Goal: Information Seeking & Learning: Learn about a topic

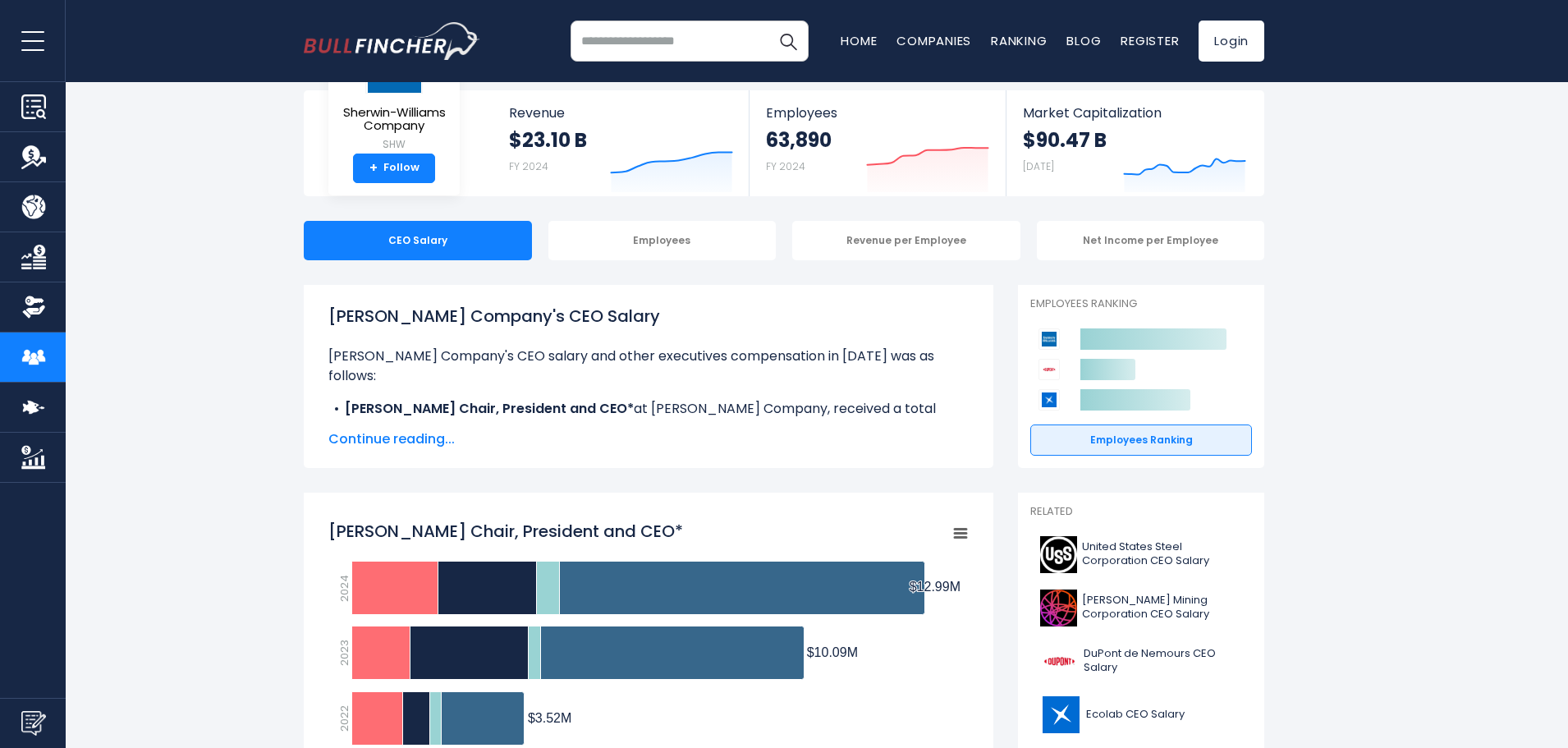
click at [367, 438] on span "Continue reading..." at bounding box center [648, 439] width 640 height 20
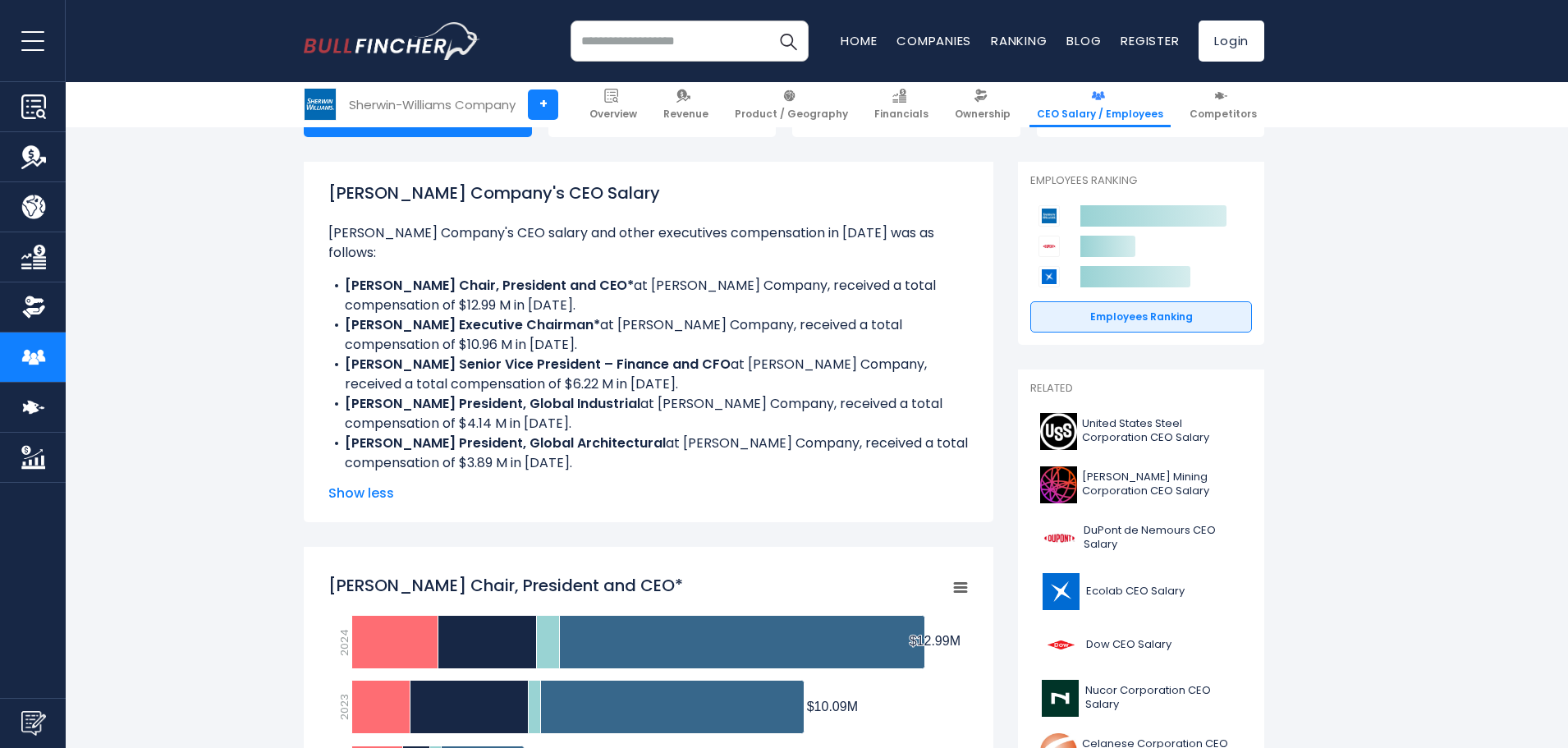
scroll to position [247, 0]
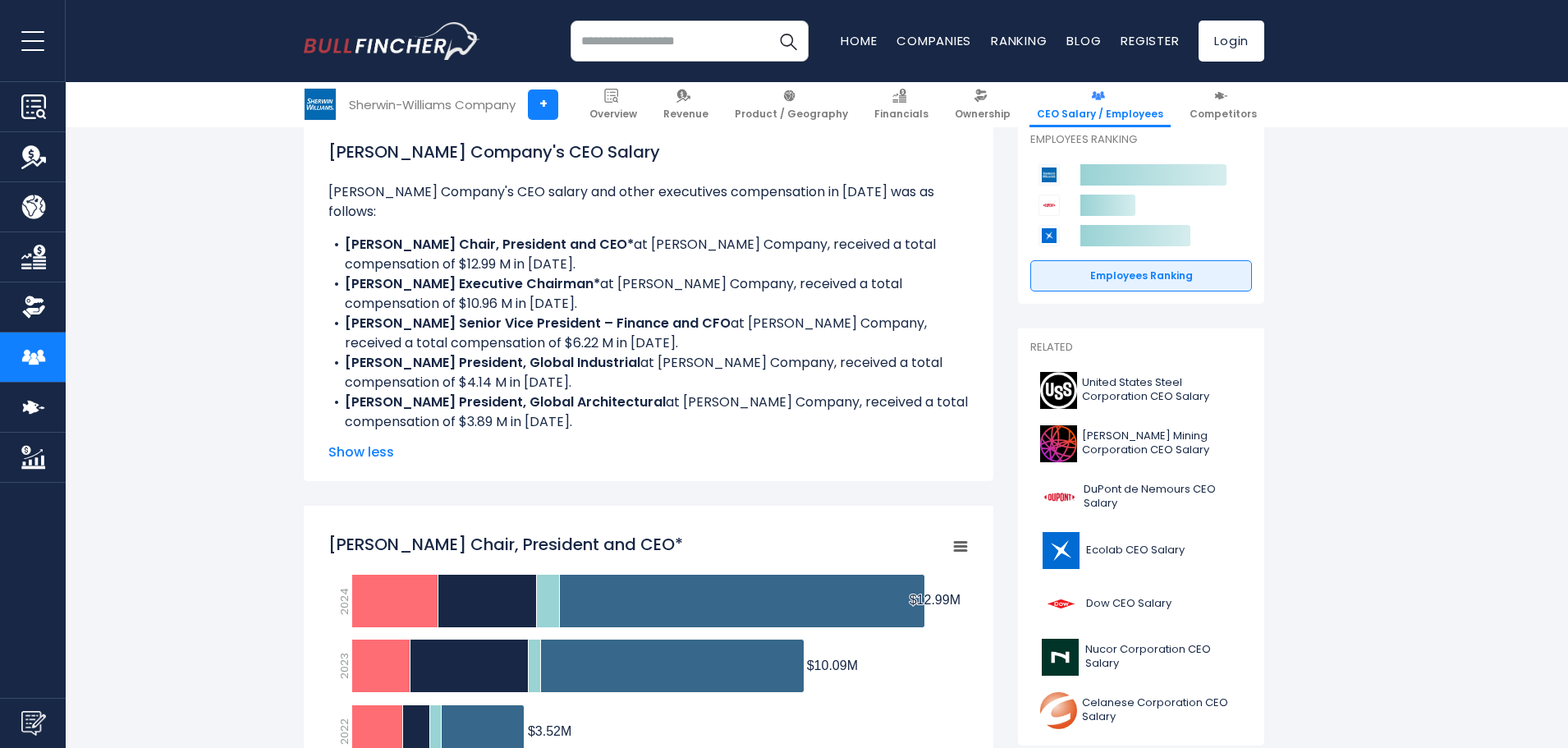
click at [357, 445] on span "Show less" at bounding box center [648, 452] width 640 height 20
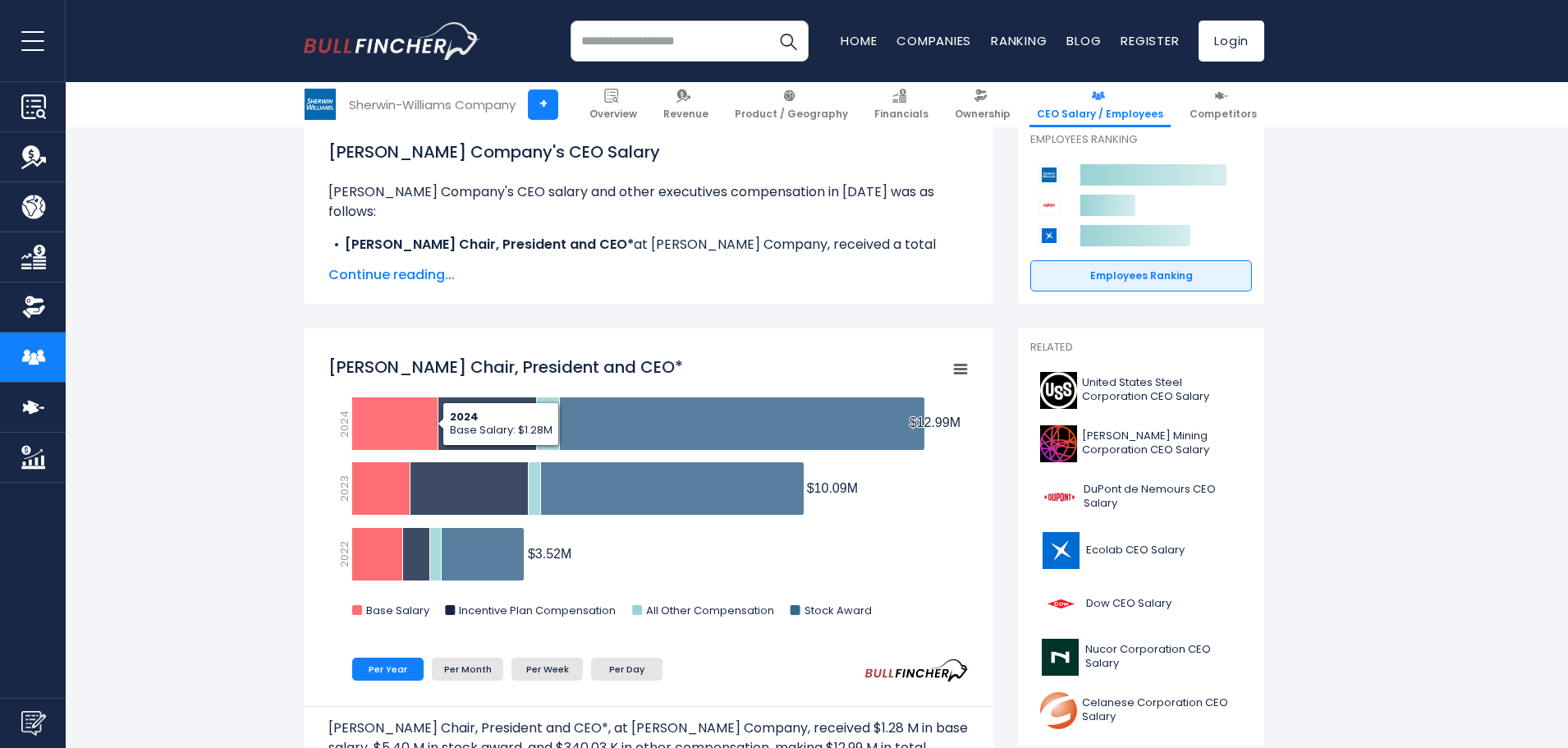
click at [401, 275] on span "Continue reading..." at bounding box center [648, 275] width 640 height 20
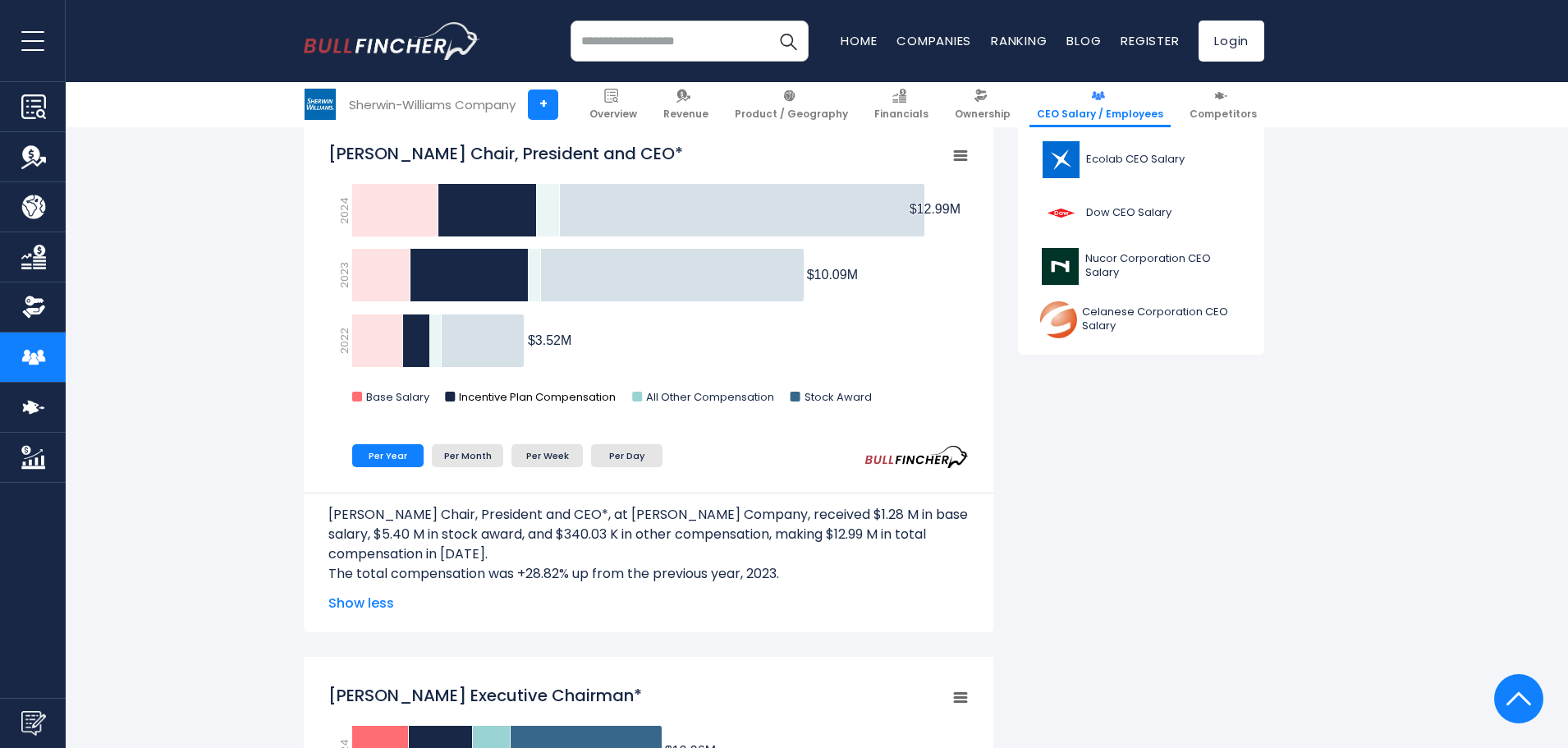
scroll to position [656, 0]
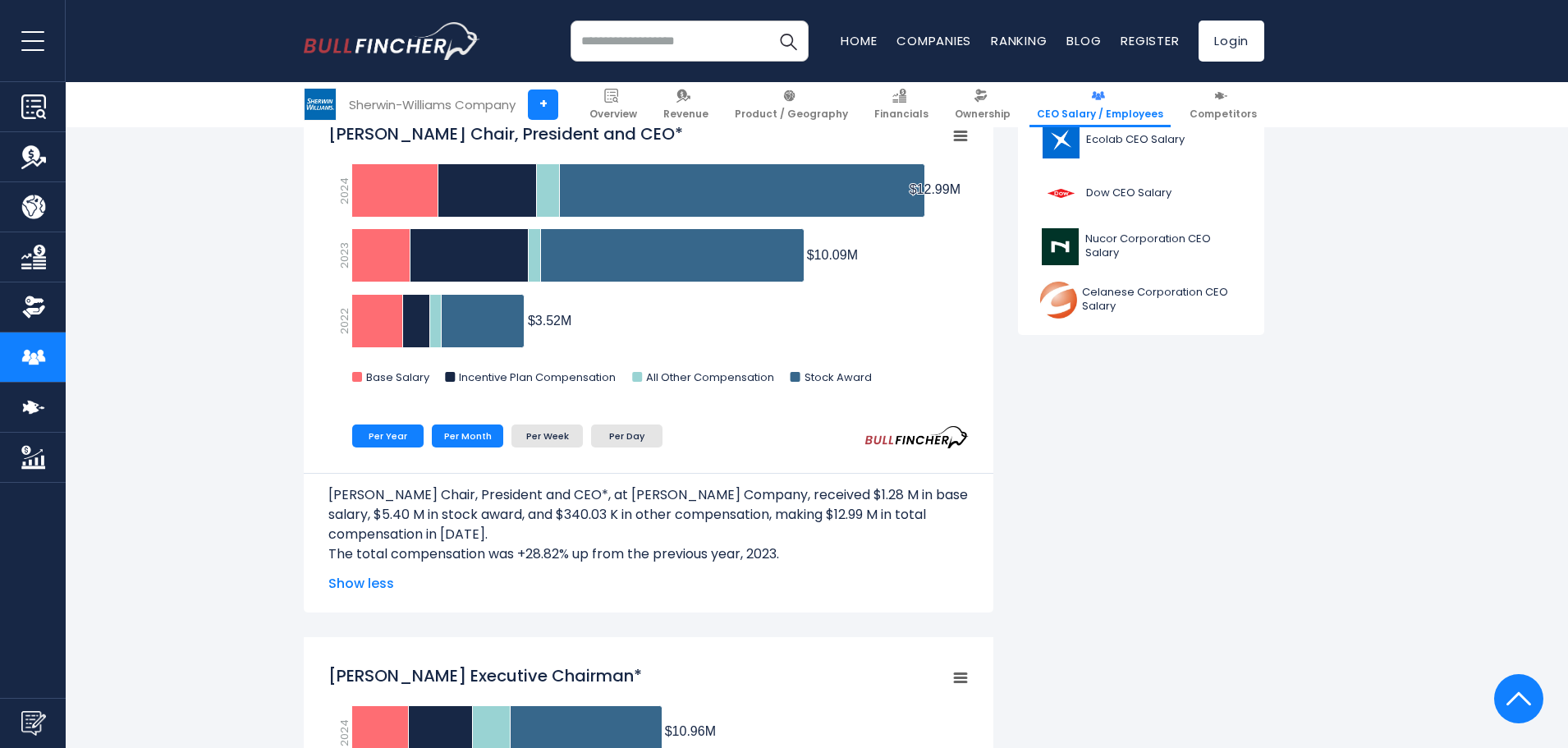
click at [474, 439] on li "Per Month" at bounding box center [467, 436] width 71 height 23
click at [566, 430] on li "Per Week" at bounding box center [546, 436] width 71 height 23
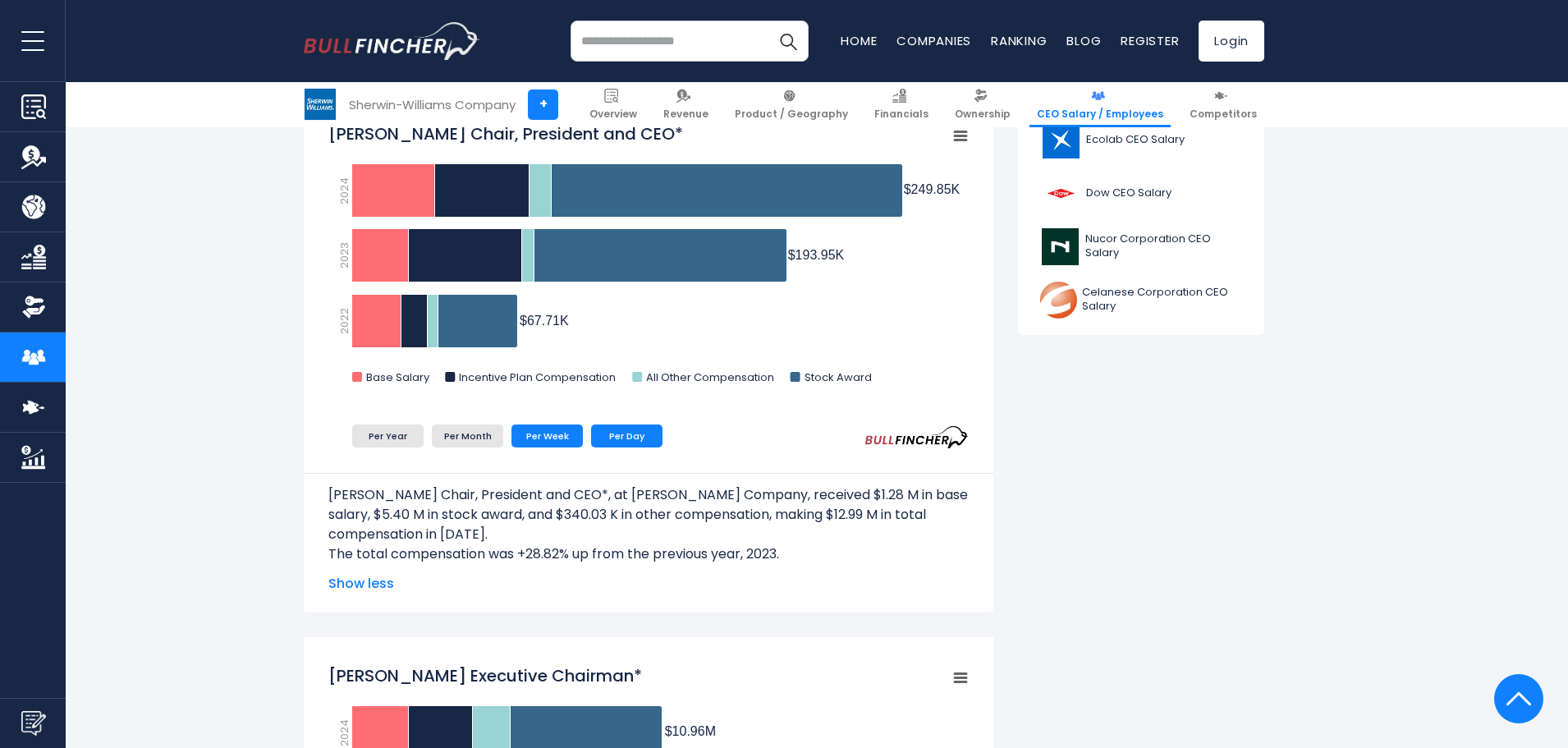
click at [643, 436] on li "Per Day" at bounding box center [626, 436] width 71 height 23
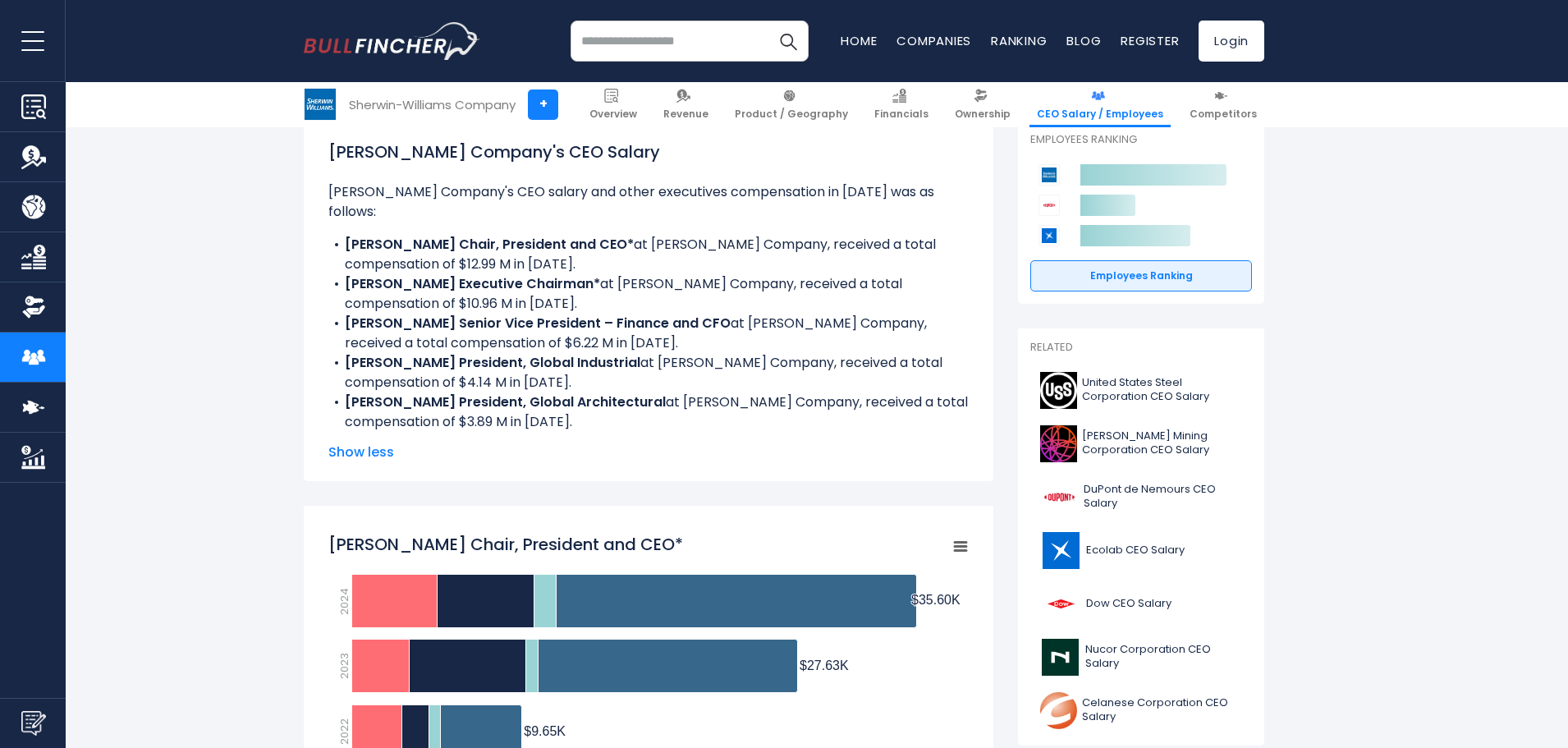
scroll to position [0, 0]
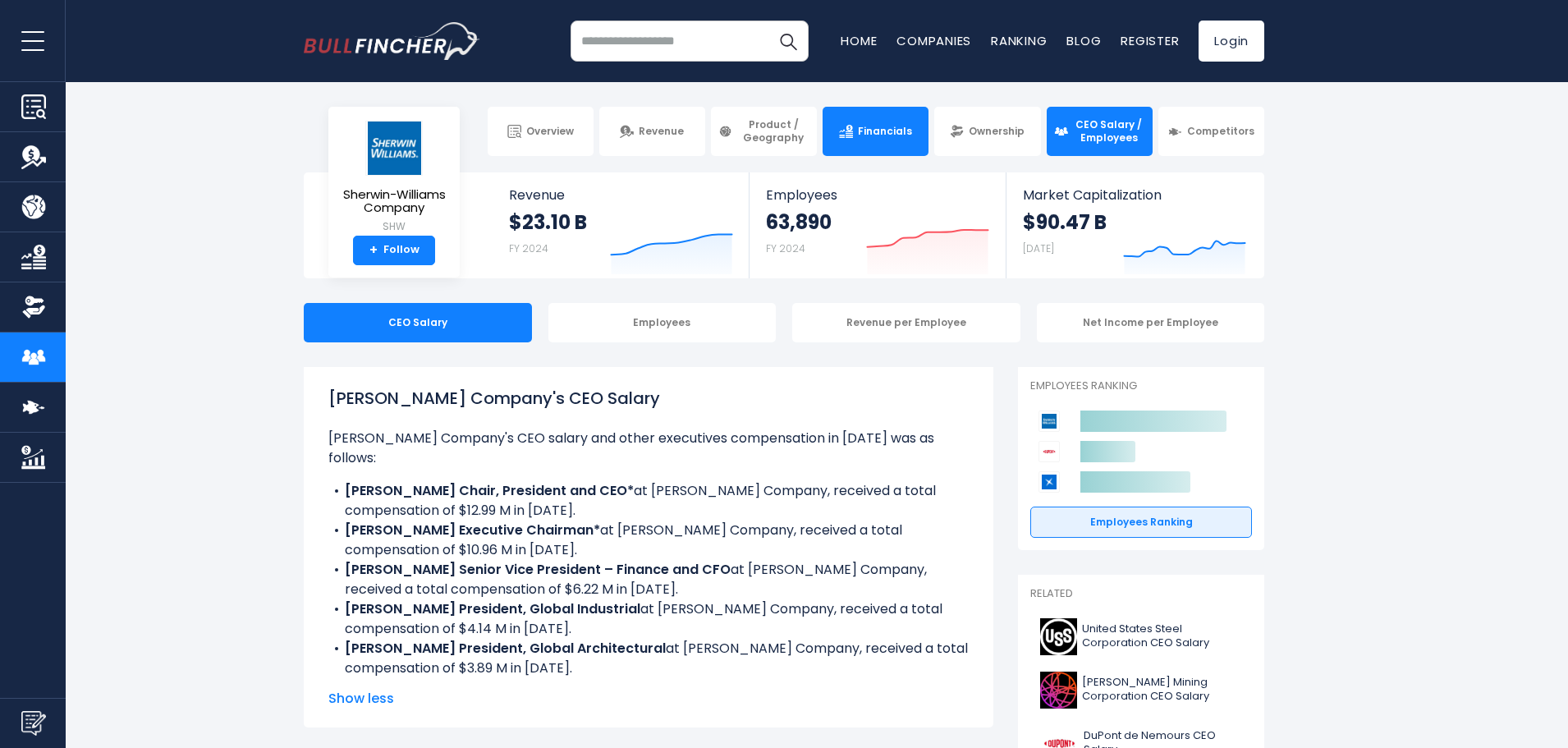
click at [870, 144] on link "Financials" at bounding box center [876, 131] width 106 height 50
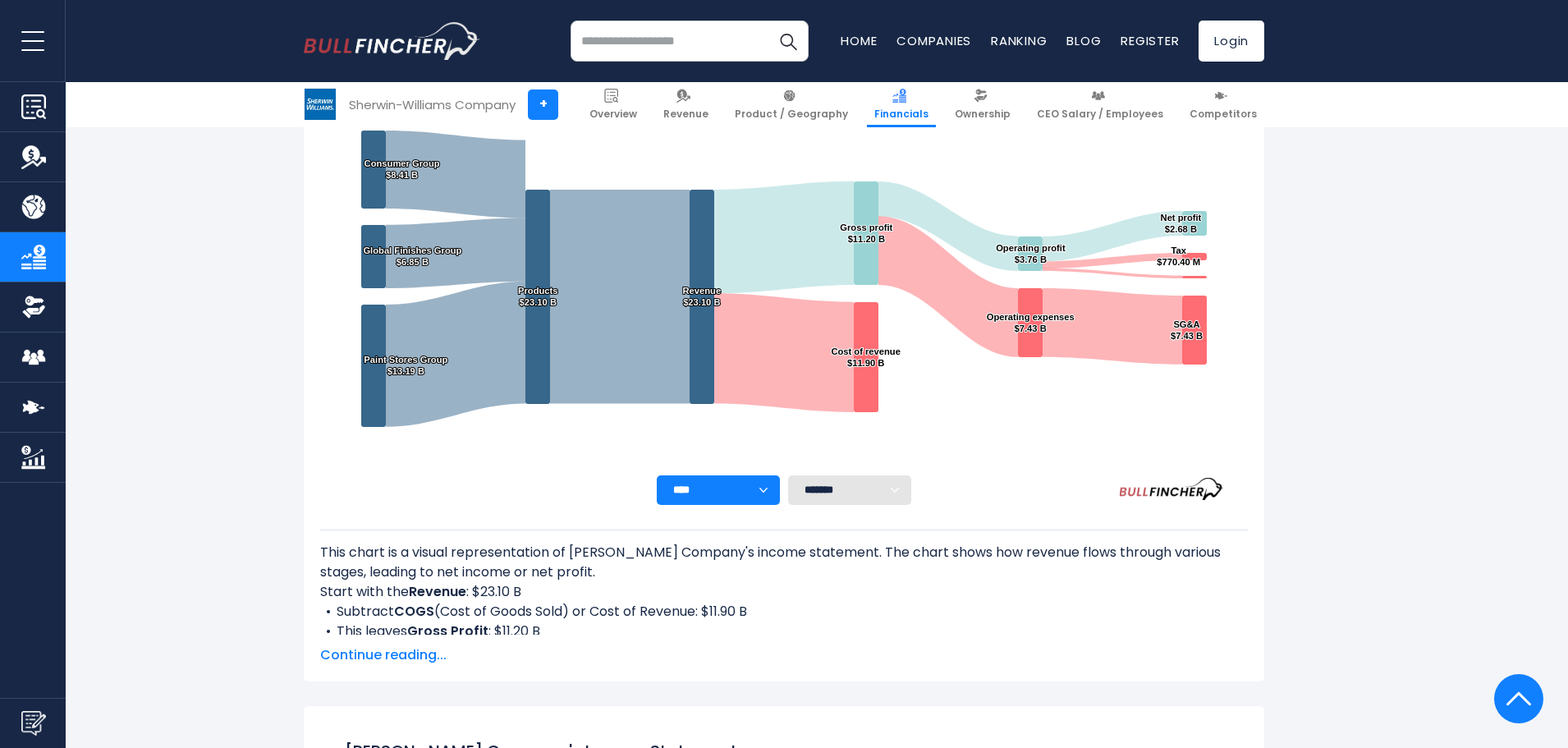
scroll to position [232, 0]
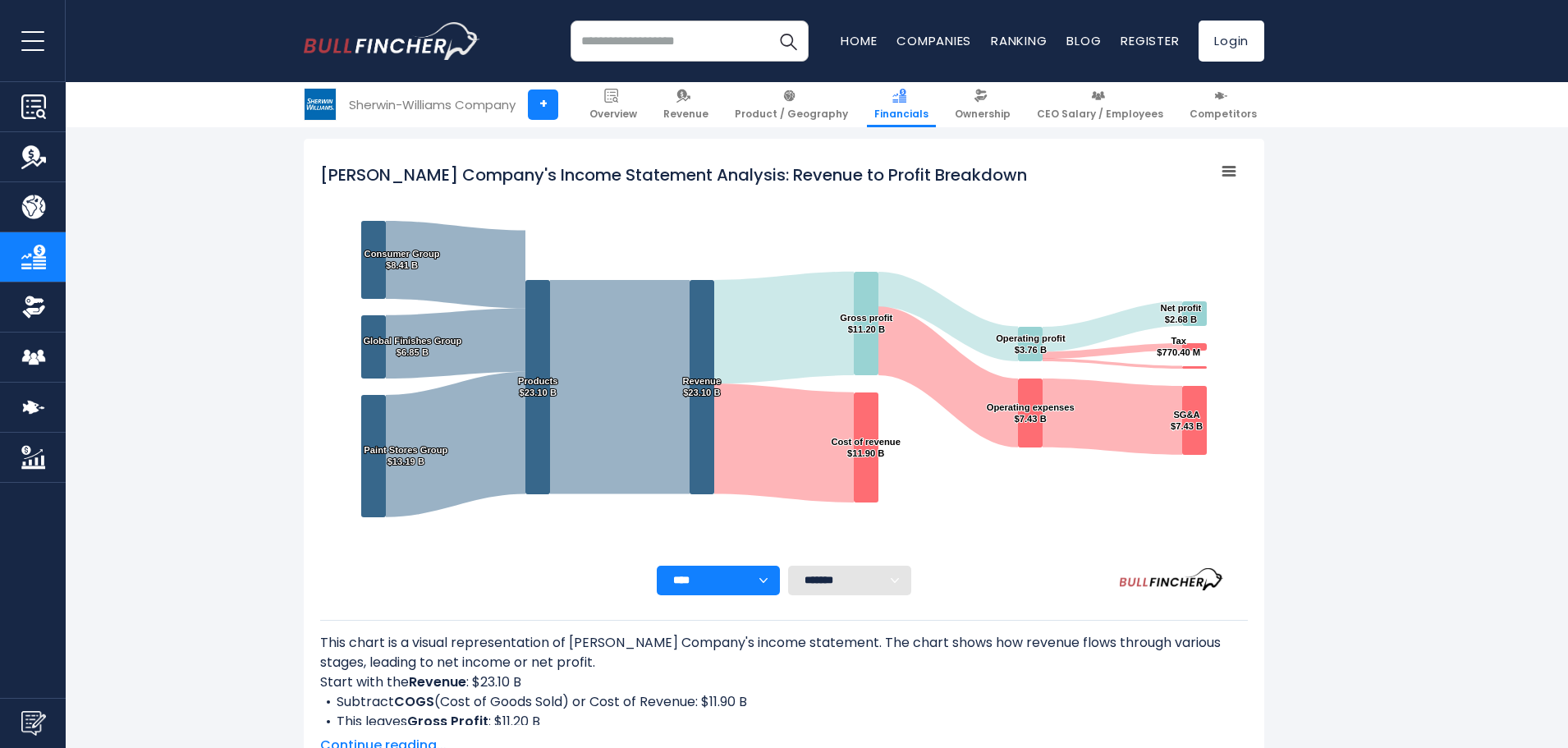
click at [739, 582] on select "**** **** **** **** **** ****" at bounding box center [717, 580] width 123 height 30
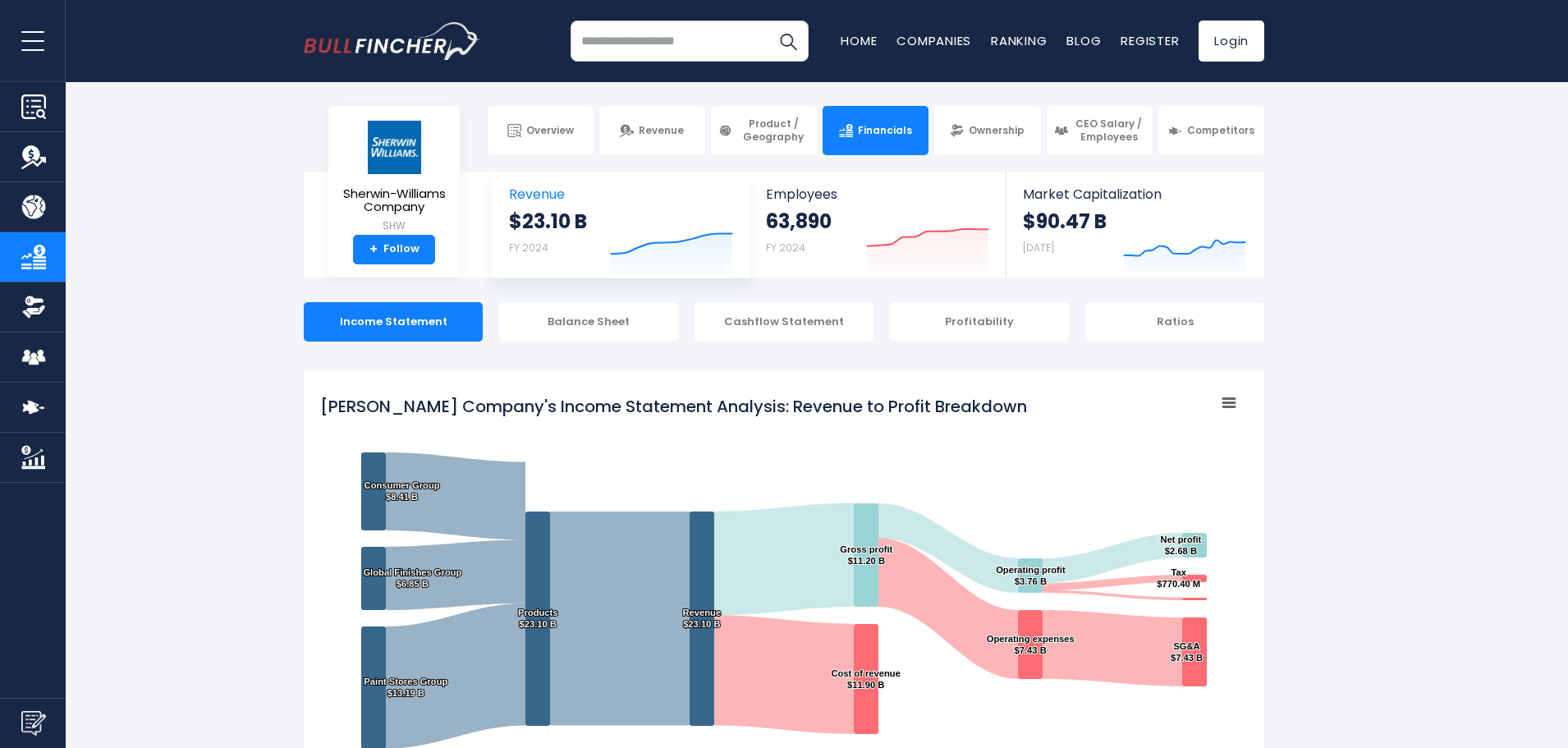
scroll to position [0, 0]
click at [965, 134] on link "Ownership" at bounding box center [987, 131] width 106 height 50
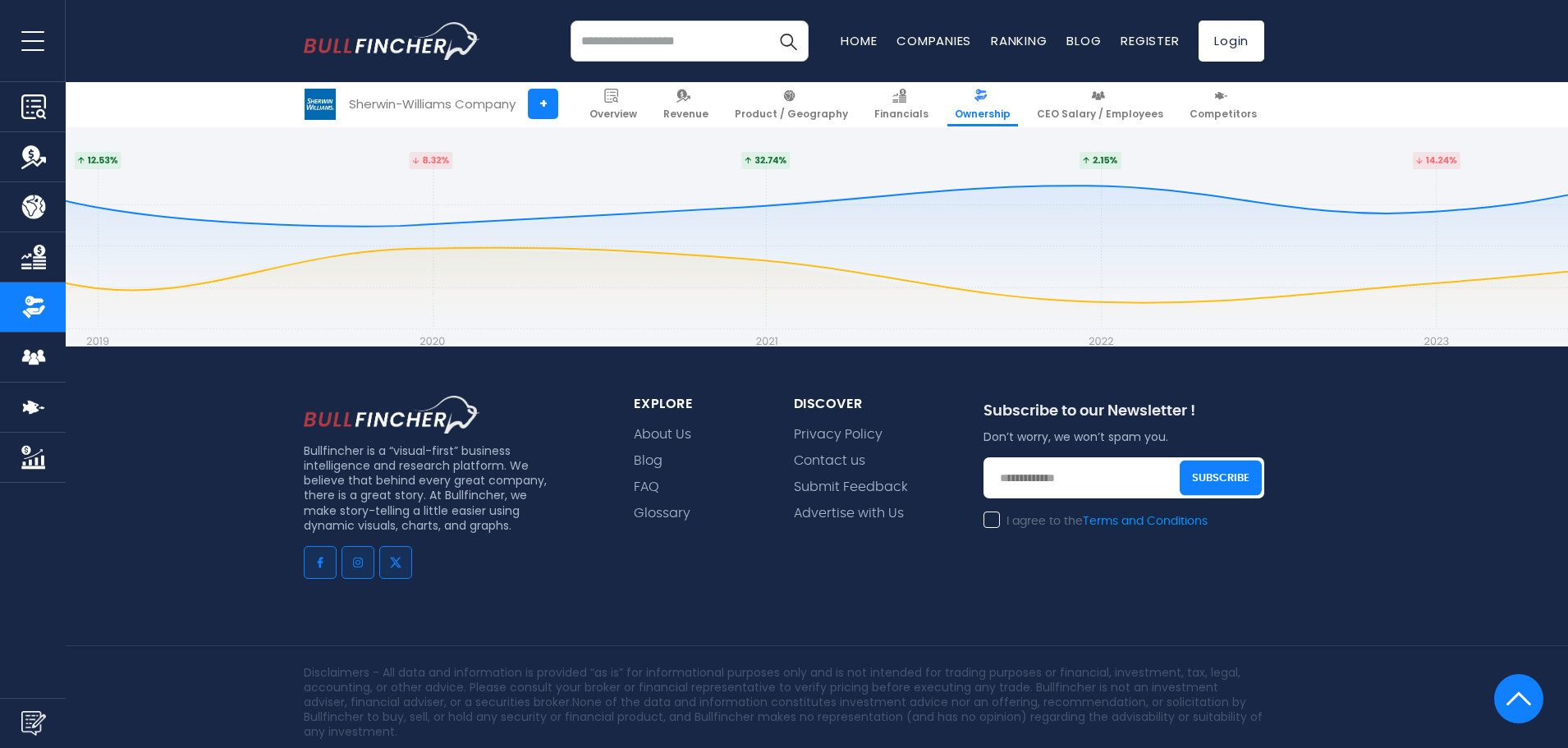
scroll to position [15289, 0]
